Goal: Transaction & Acquisition: Purchase product/service

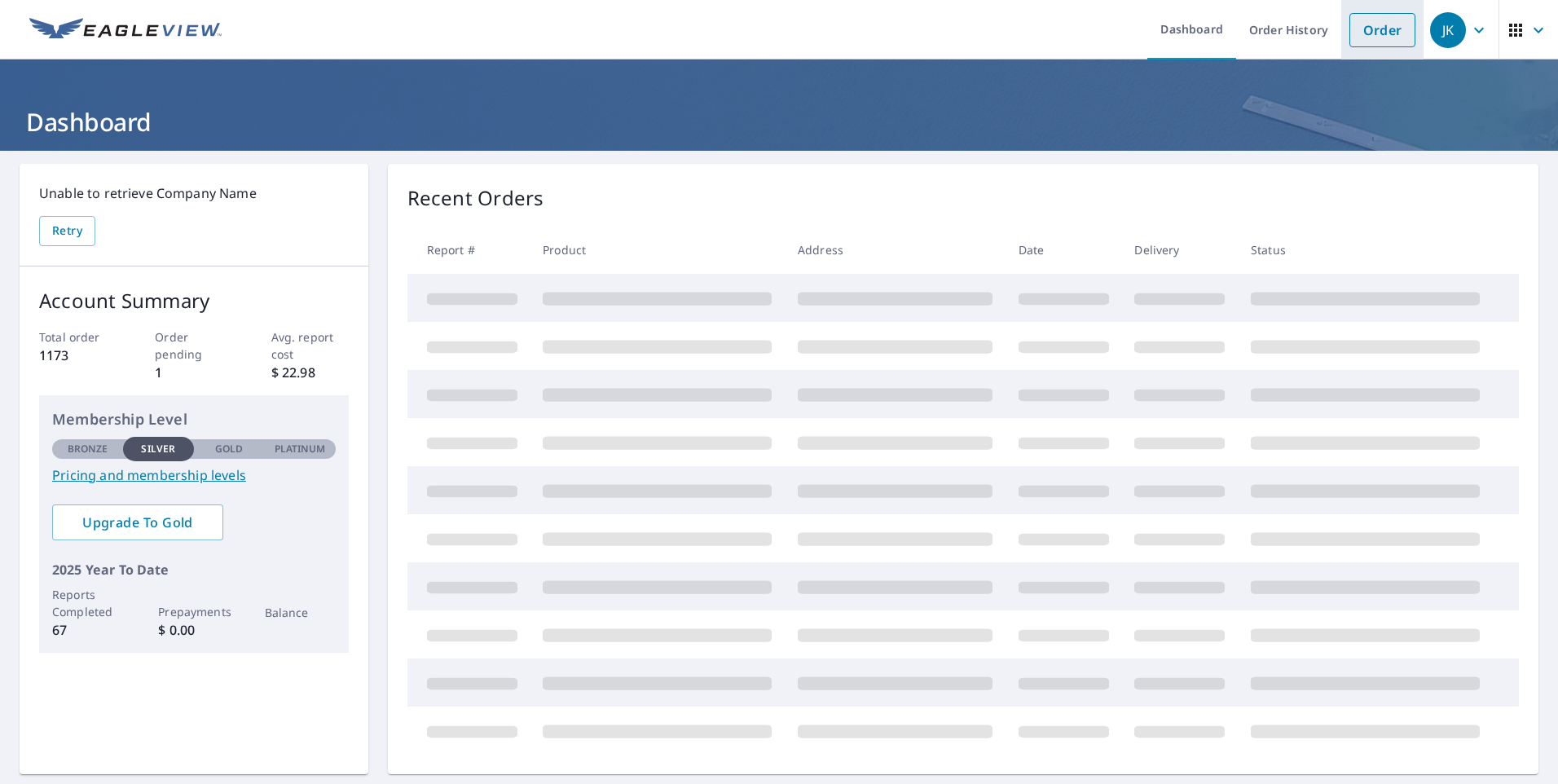
click at [1366, 28] on link "Order" at bounding box center [1382, 29] width 66 height 34
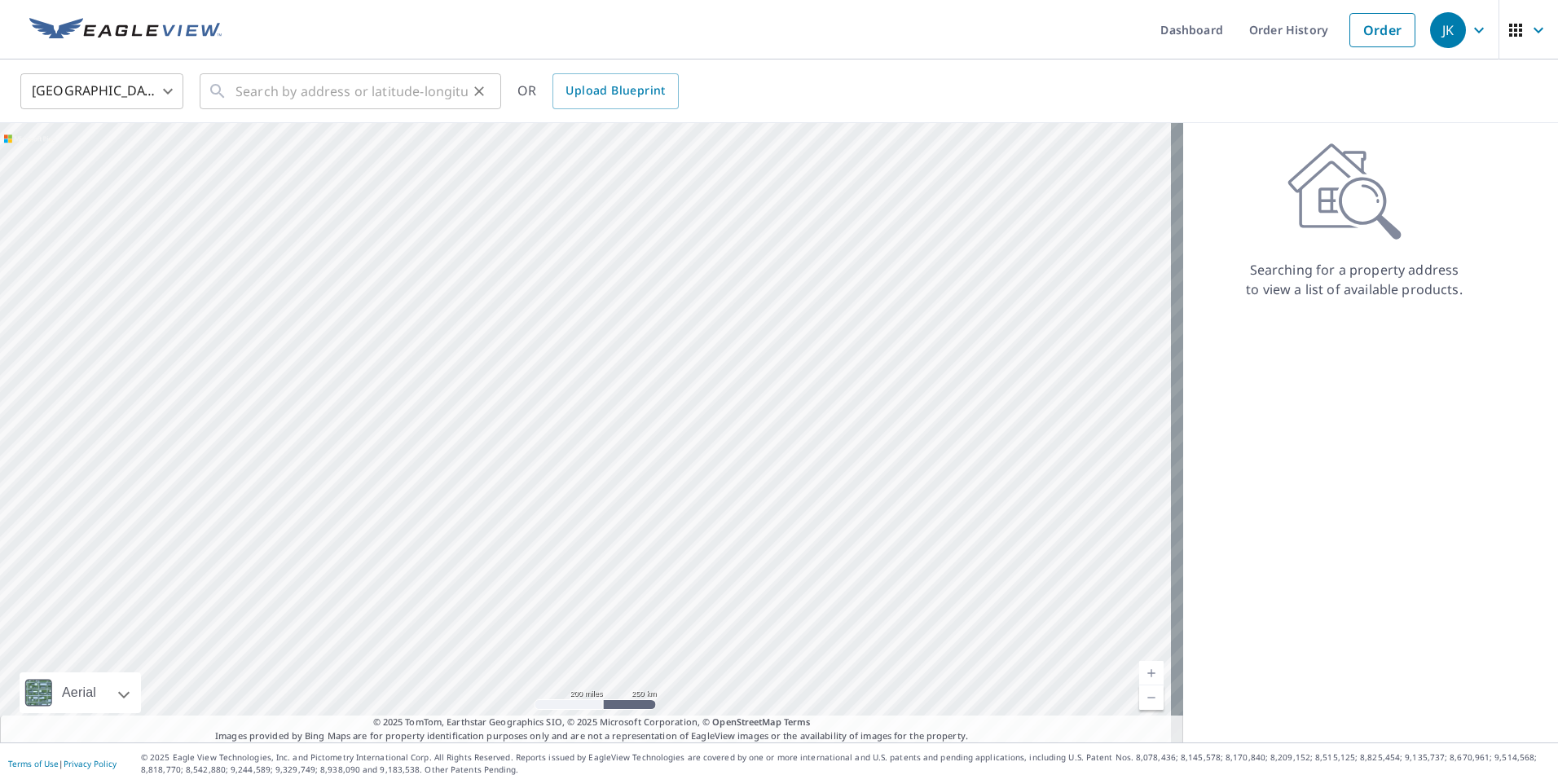
click at [224, 86] on icon at bounding box center [217, 91] width 19 height 19
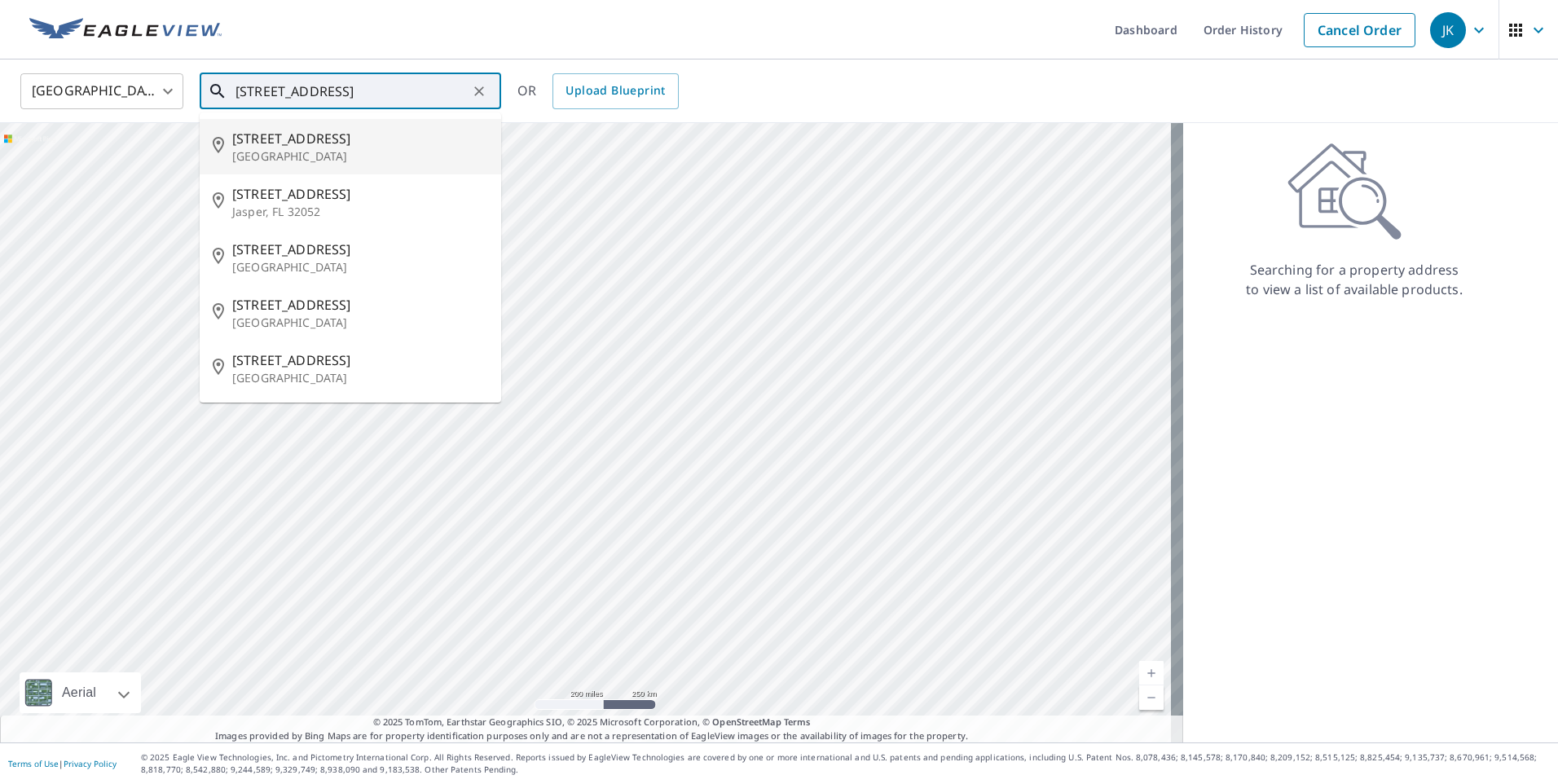
click at [287, 90] on input "[STREET_ADDRESS]" at bounding box center [352, 91] width 232 height 45
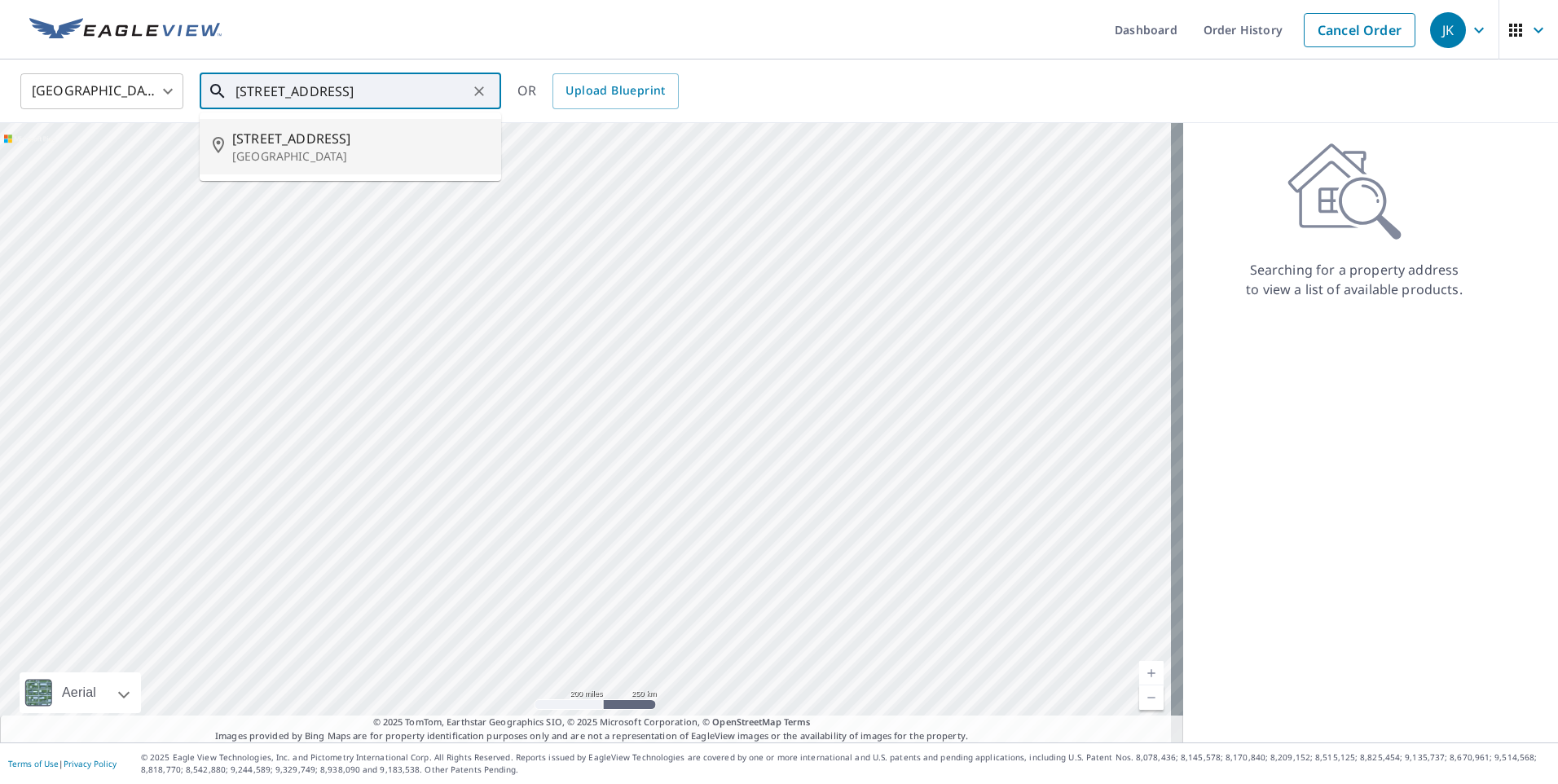
click at [270, 139] on span "[STREET_ADDRESS]" at bounding box center [360, 138] width 256 height 19
type input "[STREET_ADDRESS]"
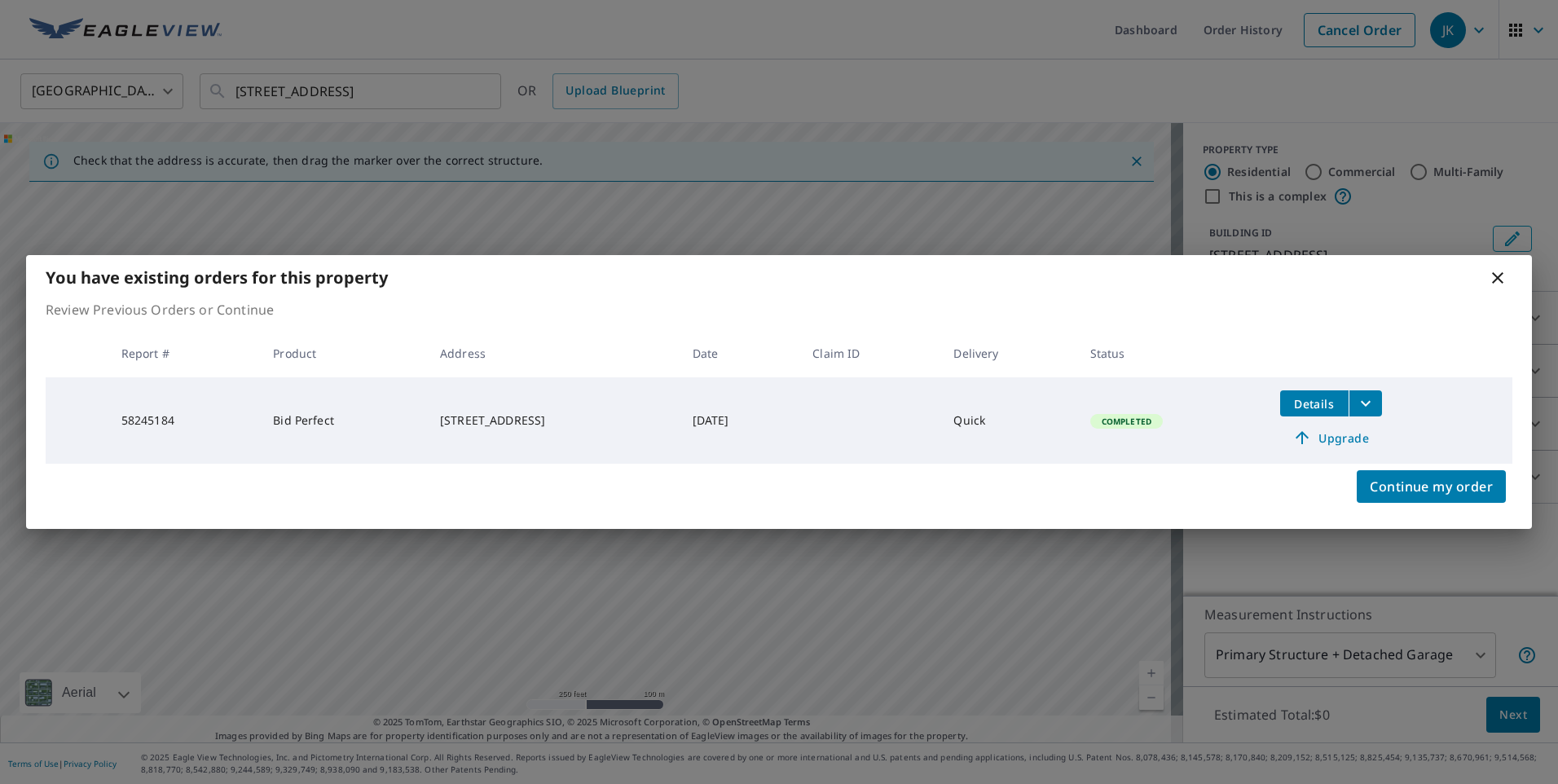
click at [1494, 278] on icon at bounding box center [1497, 278] width 19 height 19
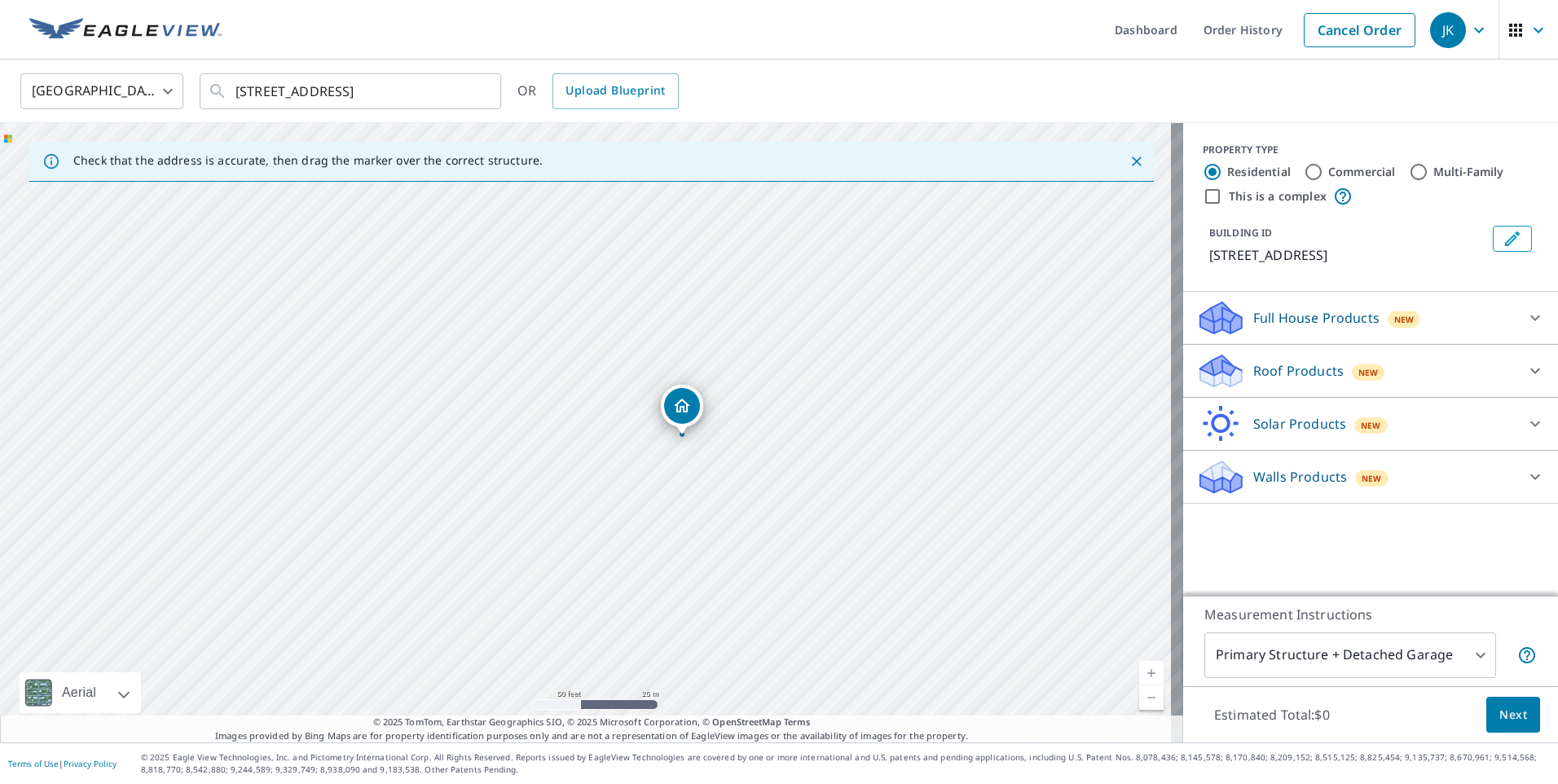
drag, startPoint x: 511, startPoint y: 424, endPoint x: 523, endPoint y: 522, distance: 98.7
click at [519, 518] on div "[STREET_ADDRESS]" at bounding box center [591, 432] width 1183 height 619
drag, startPoint x: 601, startPoint y: 441, endPoint x: 495, endPoint y: 485, distance: 114.8
click at [501, 482] on div "[STREET_ADDRESS]" at bounding box center [591, 432] width 1183 height 619
drag, startPoint x: 652, startPoint y: 406, endPoint x: 681, endPoint y: 401, distance: 29.4
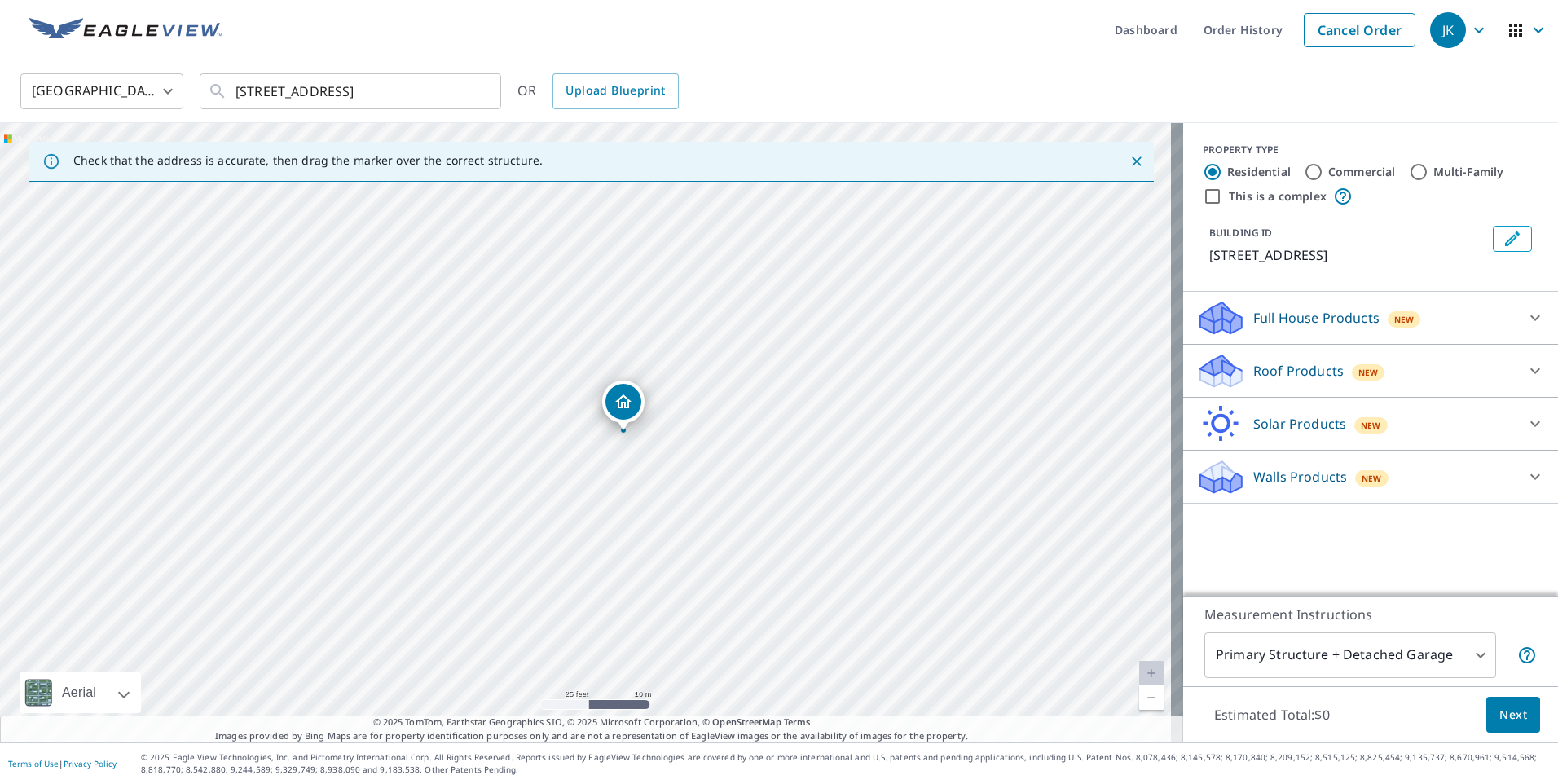
drag, startPoint x: 589, startPoint y: 394, endPoint x: 627, endPoint y: 395, distance: 38.0
drag, startPoint x: 460, startPoint y: 441, endPoint x: 809, endPoint y: 13, distance: 552.3
click at [809, 13] on ul "Dashboard Order History Cancel Order" at bounding box center [827, 29] width 1192 height 60
click at [1205, 372] on icon at bounding box center [1218, 365] width 36 height 20
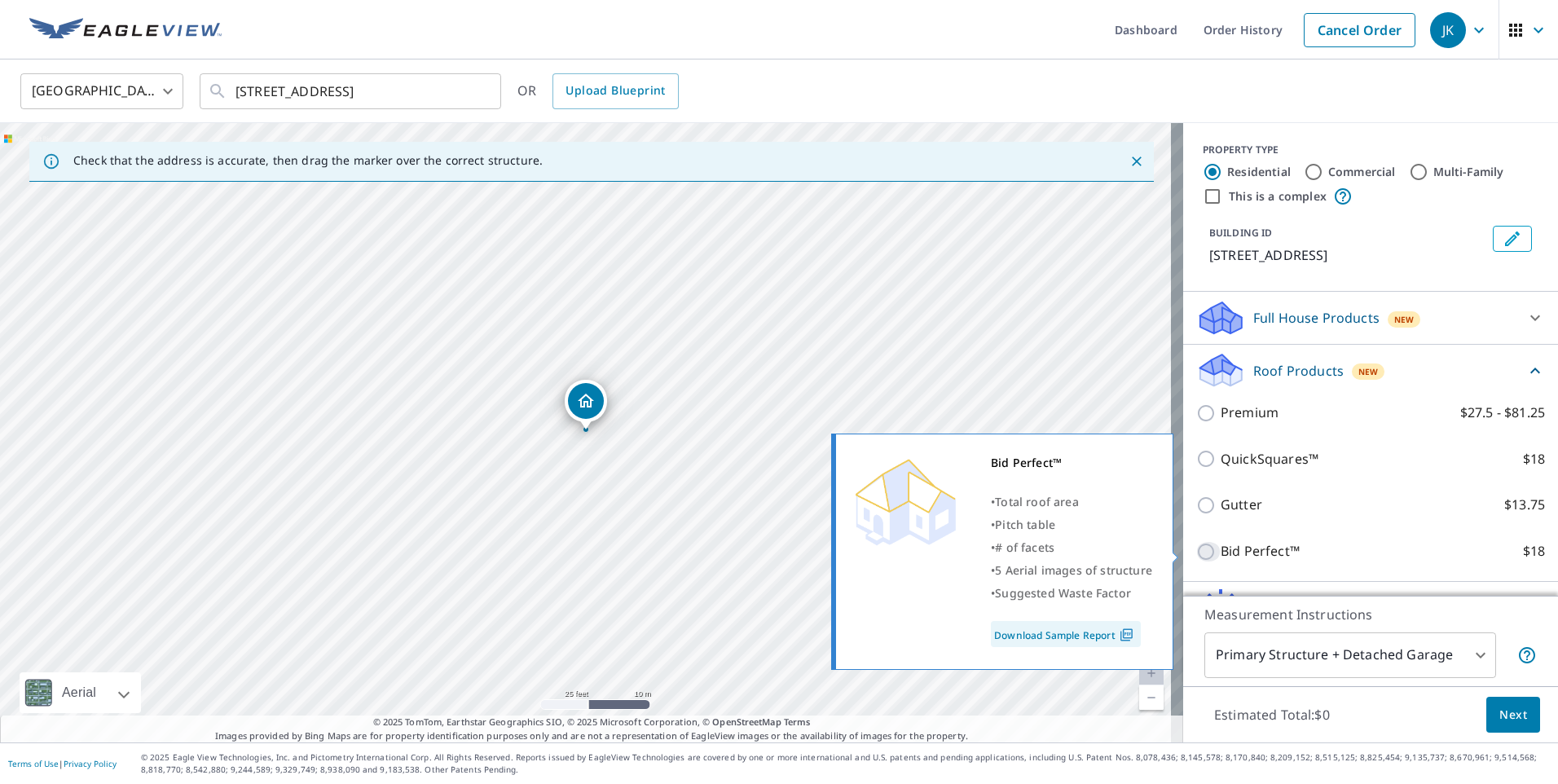
click at [1196, 556] on input "Bid Perfect™ $18" at bounding box center [1208, 551] width 24 height 19
checkbox input "true"
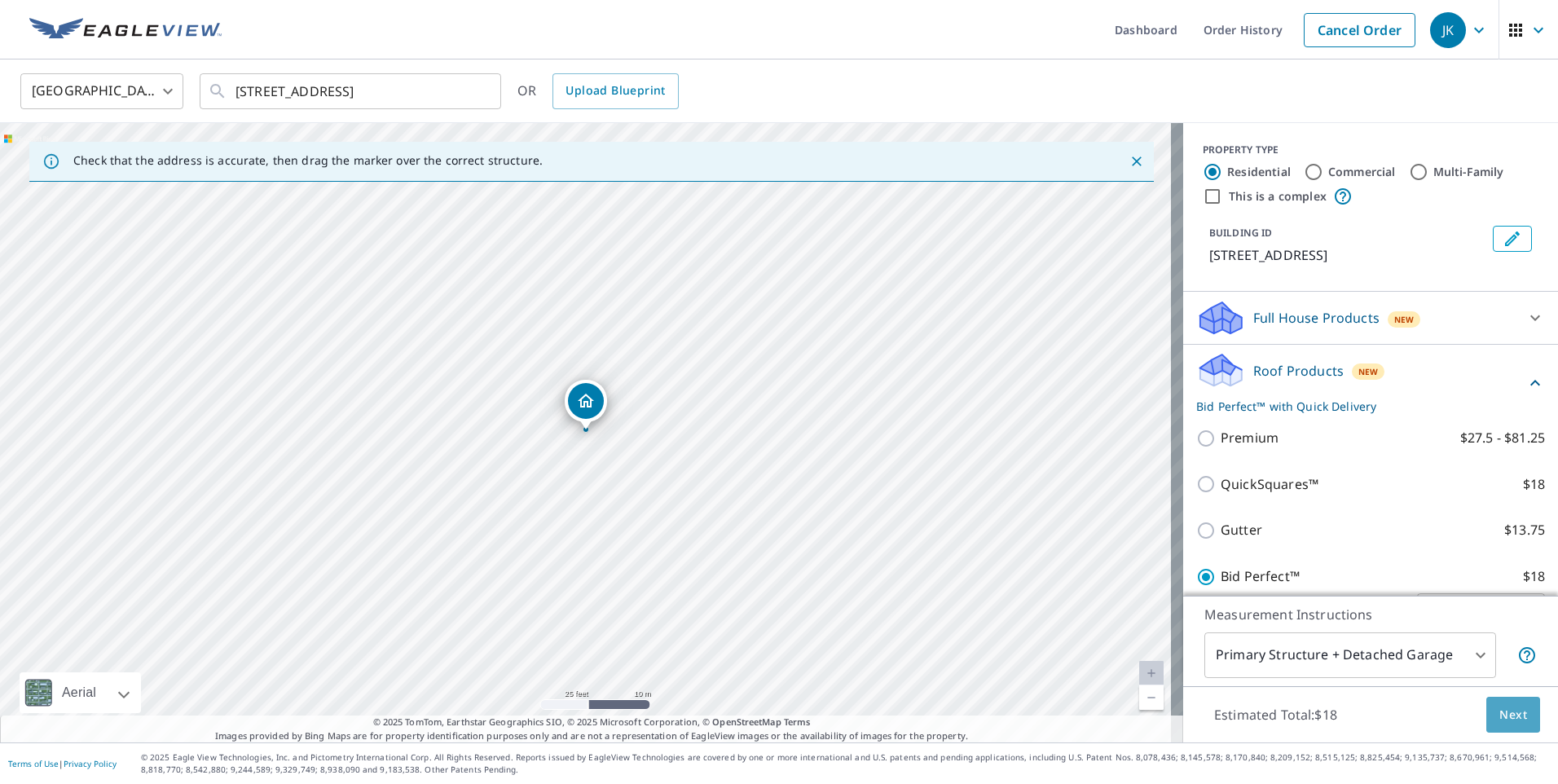
click at [1499, 713] on span "Next" at bounding box center [1513, 715] width 28 height 20
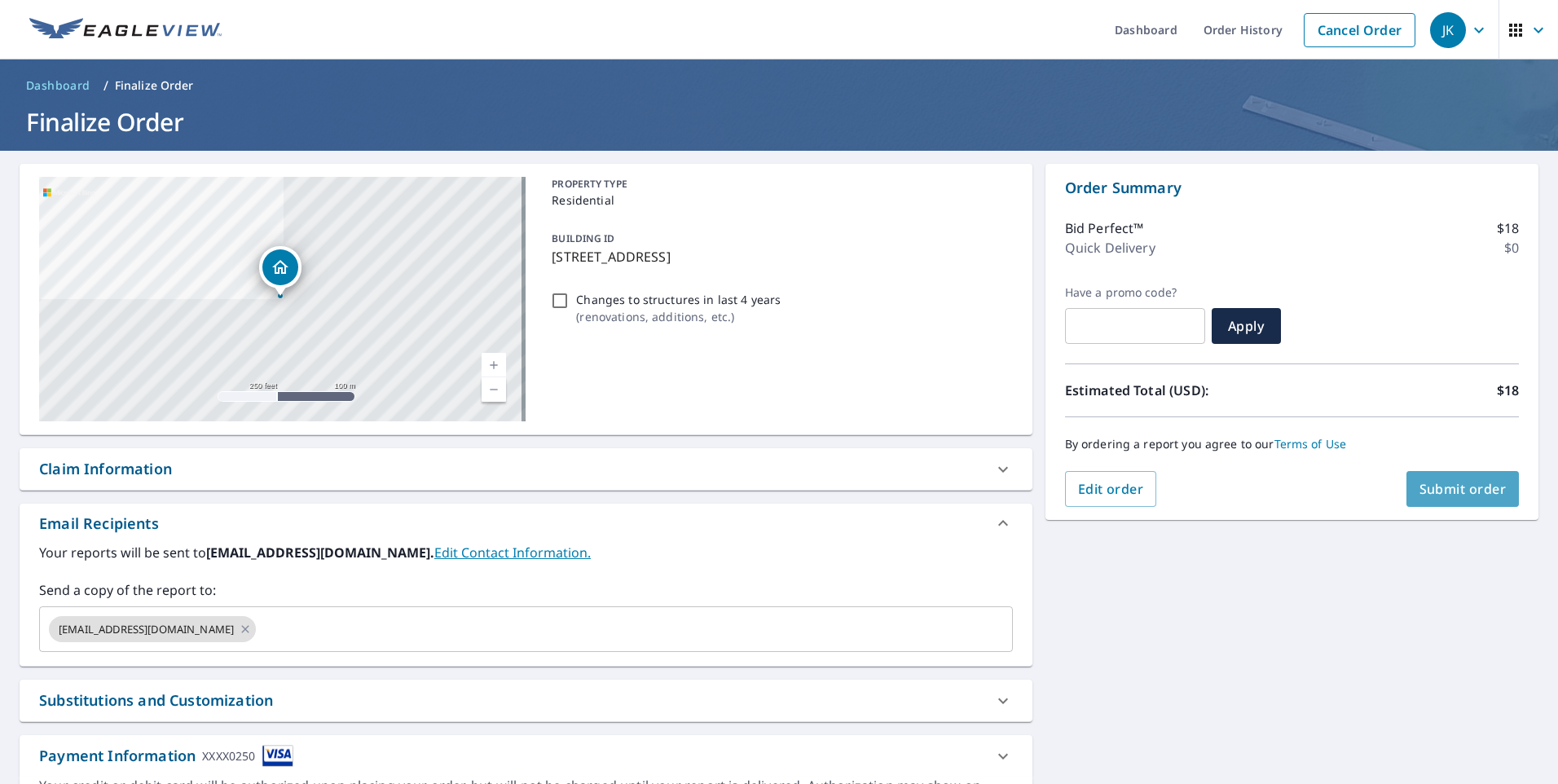
click at [1439, 482] on span "Submit order" at bounding box center [1463, 488] width 87 height 18
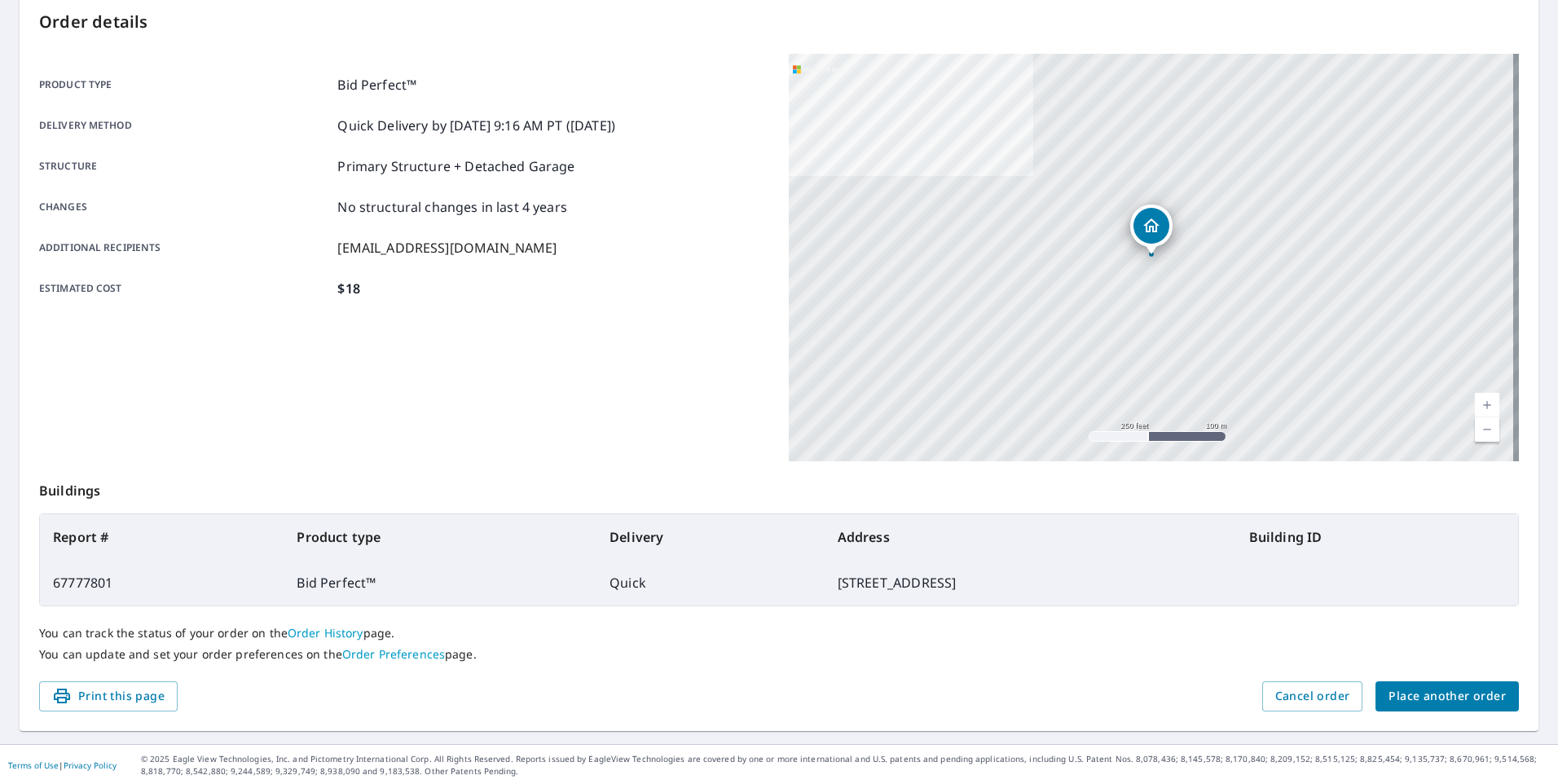
scroll to position [175, 0]
